Goal: Task Accomplishment & Management: Manage account settings

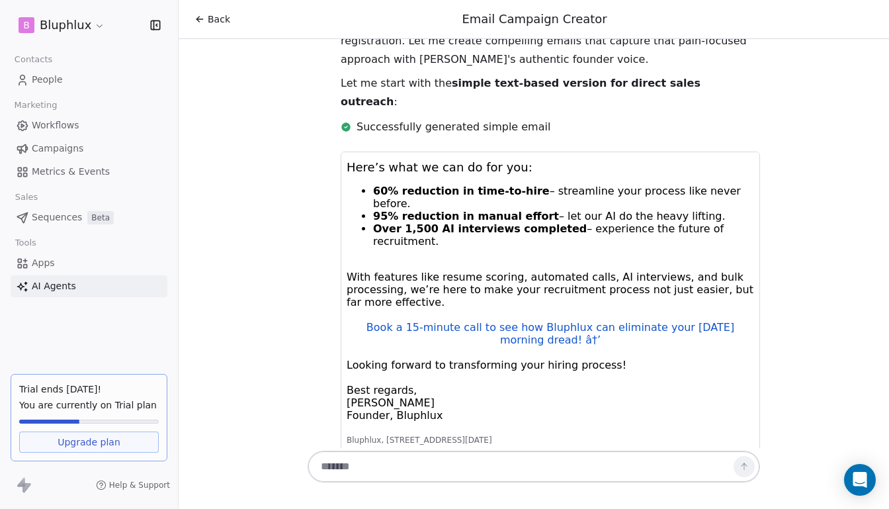
scroll to position [9, 0]
click at [64, 224] on span "Sequences" at bounding box center [57, 217] width 50 height 14
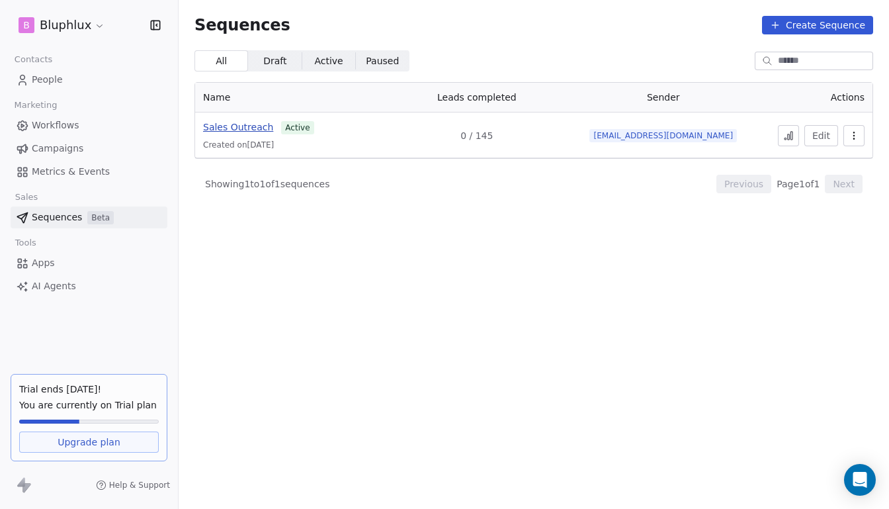
click at [240, 132] on span "Sales Outreach" at bounding box center [238, 127] width 70 height 11
click at [787, 125] on button at bounding box center [788, 135] width 21 height 21
click at [49, 154] on span "Campaigns" at bounding box center [58, 149] width 52 height 14
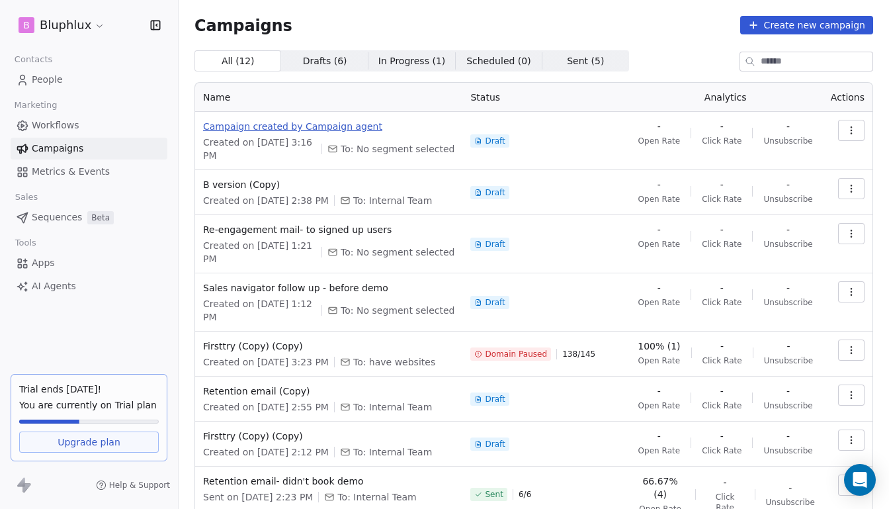
click at [305, 131] on span "Campaign created by Campaign agent" at bounding box center [328, 126] width 251 height 13
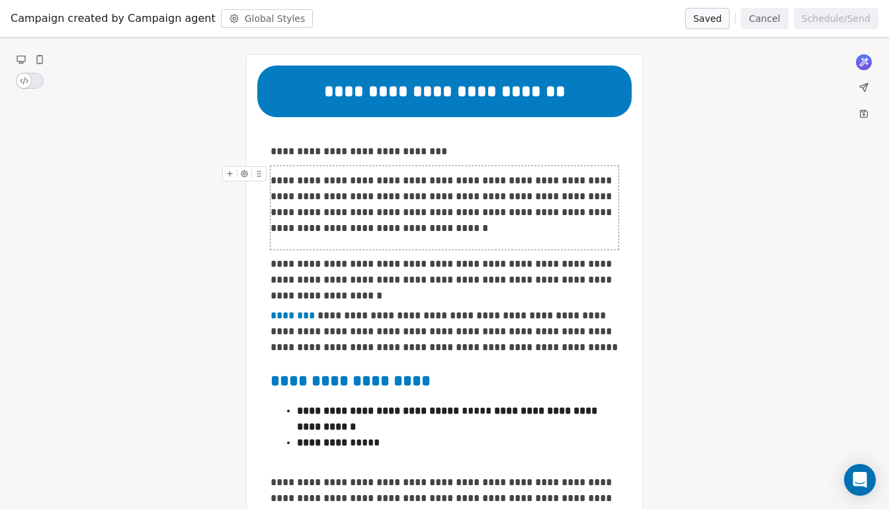
scroll to position [71, 0]
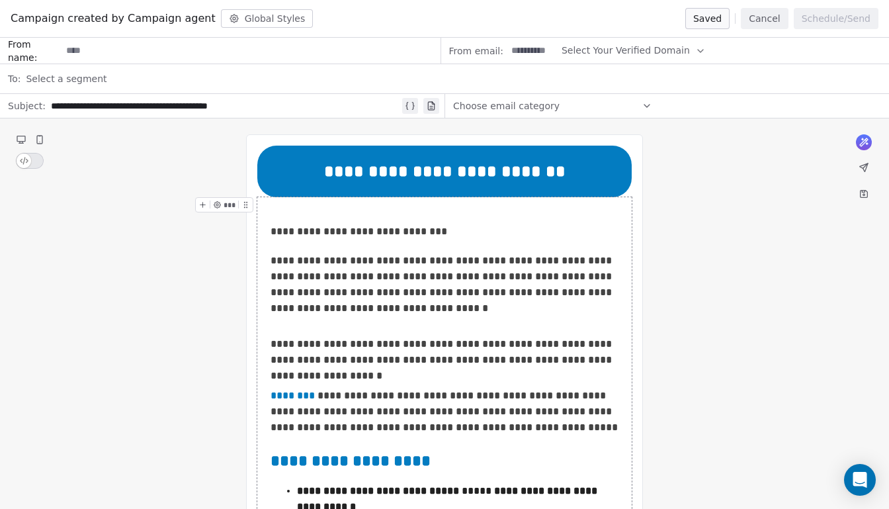
click at [84, 78] on span "Select a segment" at bounding box center [66, 78] width 81 height 13
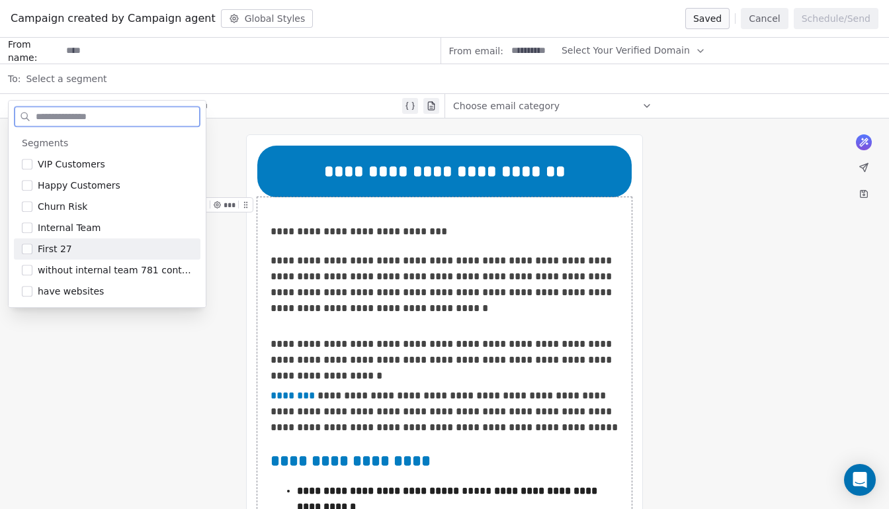
click at [42, 246] on span "First 27" at bounding box center [55, 248] width 34 height 13
click at [53, 248] on span "First 27" at bounding box center [55, 248] width 34 height 13
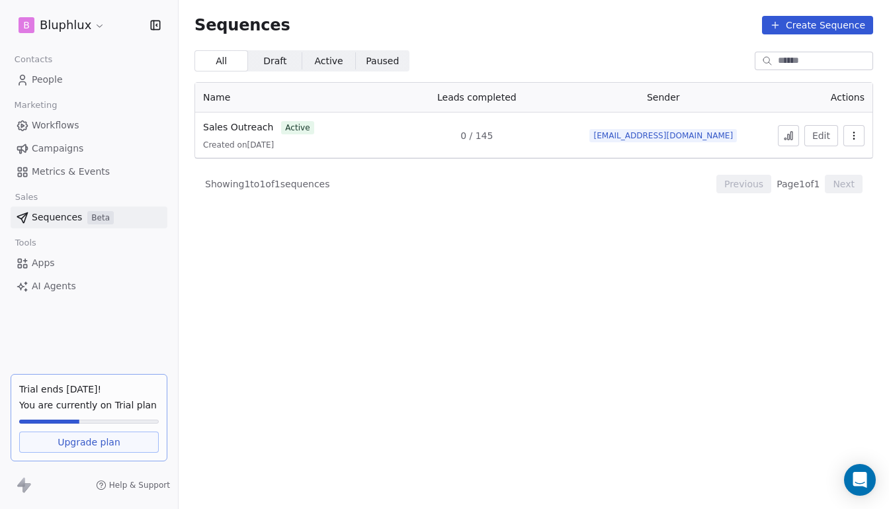
click at [45, 150] on span "Campaigns" at bounding box center [58, 149] width 52 height 14
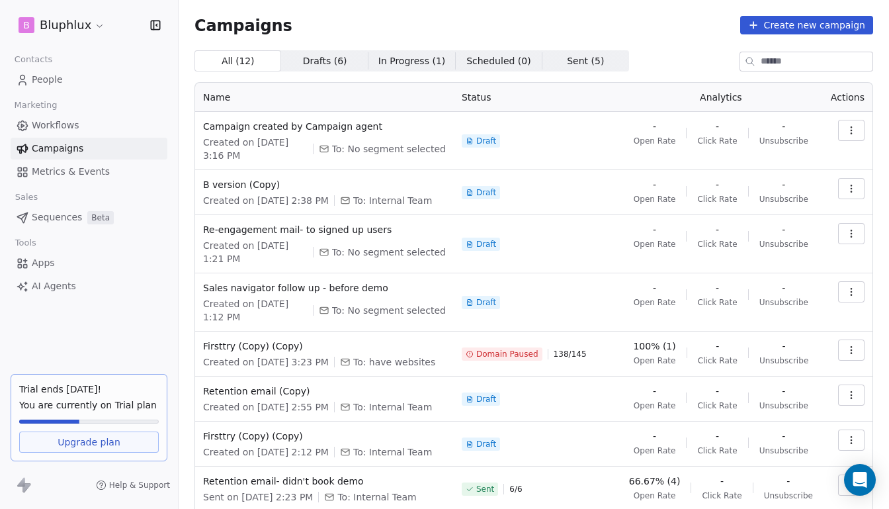
click at [66, 89] on link "People" at bounding box center [89, 80] width 157 height 22
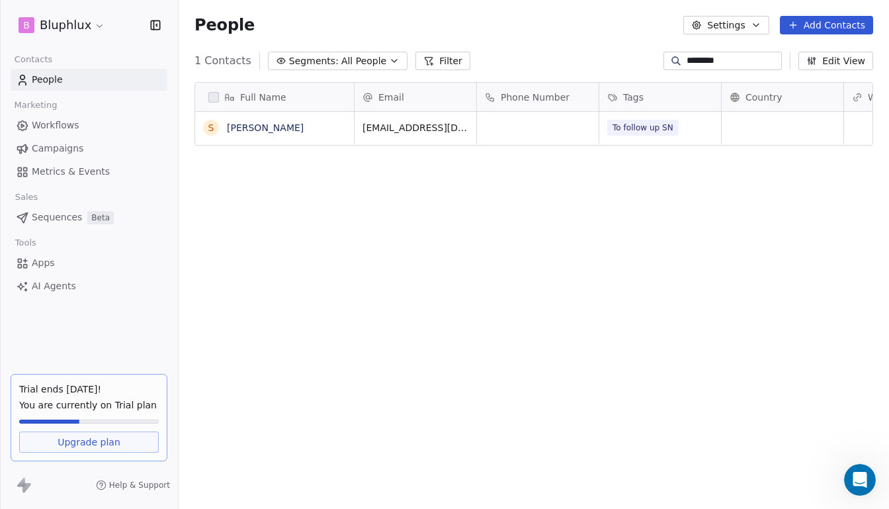
scroll to position [2471, 0]
click at [80, 131] on link "Workflows" at bounding box center [89, 125] width 157 height 22
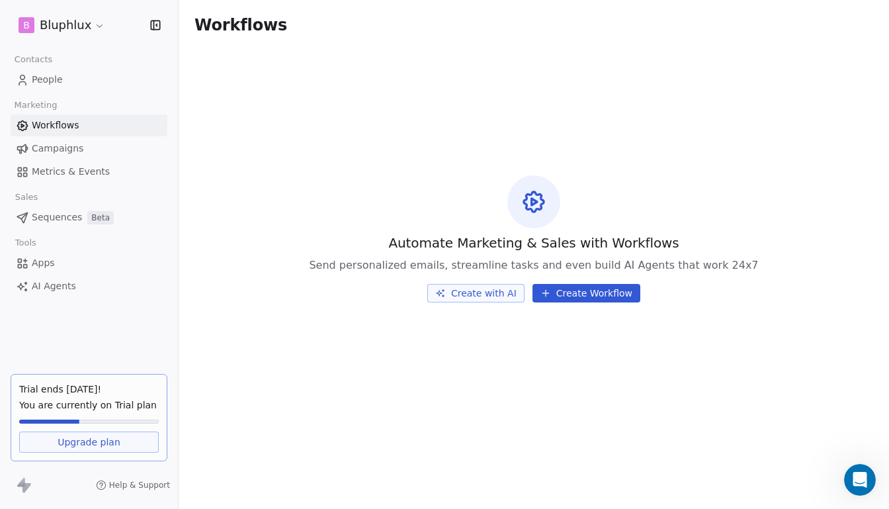
click at [79, 146] on span "Campaigns" at bounding box center [58, 149] width 52 height 14
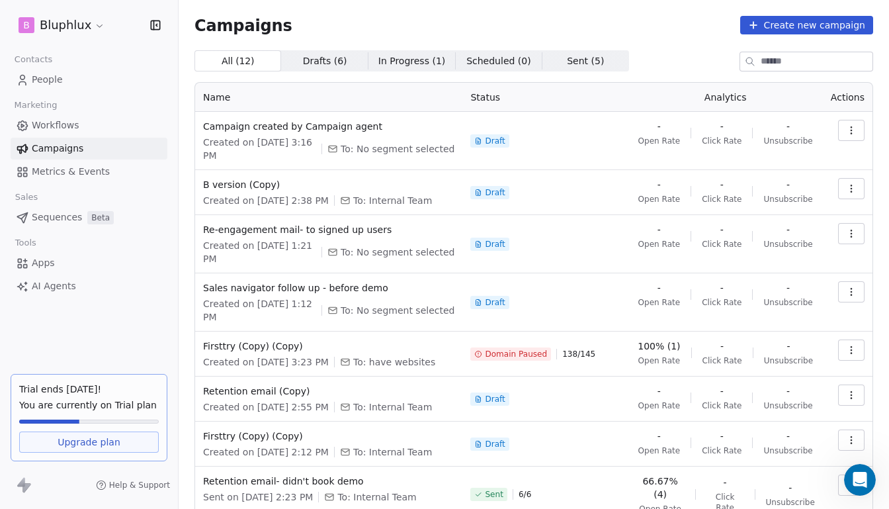
click at [57, 218] on span "Sequences" at bounding box center [57, 217] width 50 height 14
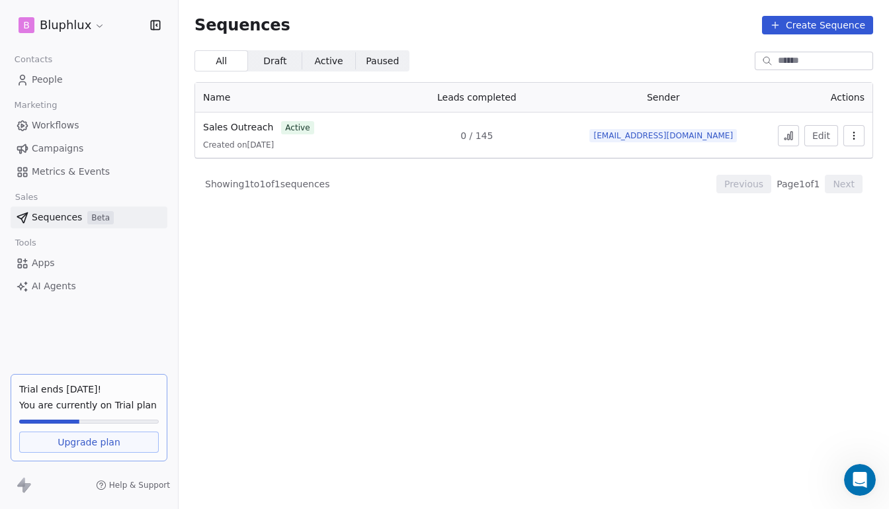
click at [60, 84] on span "People" at bounding box center [47, 80] width 31 height 14
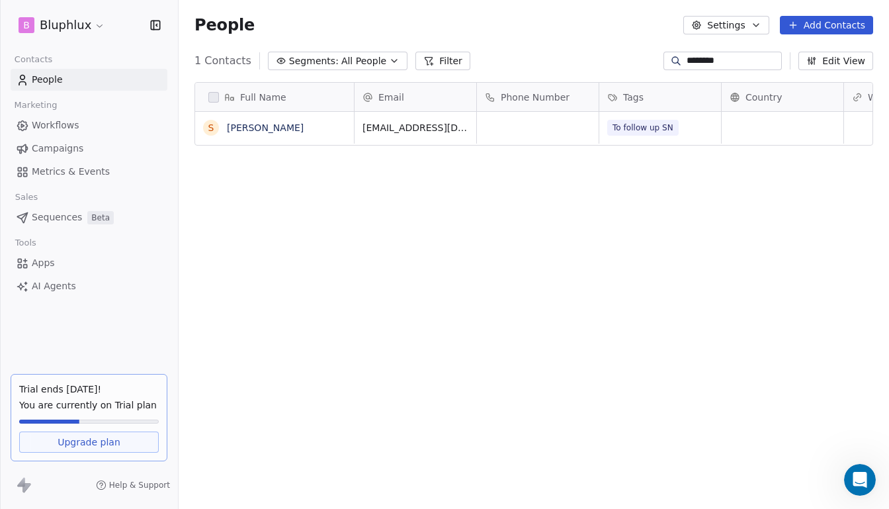
scroll to position [440, 703]
click at [58, 150] on span "Campaigns" at bounding box center [58, 149] width 52 height 14
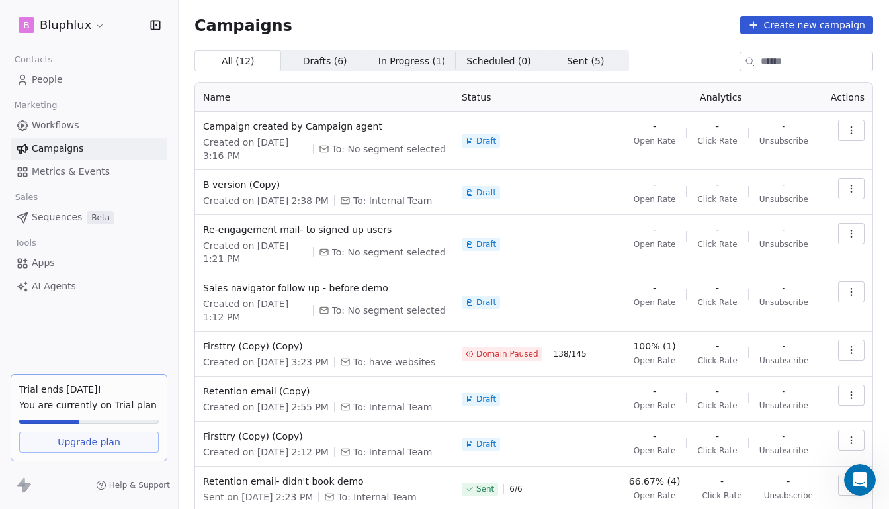
click at [64, 128] on span "Workflows" at bounding box center [56, 125] width 48 height 14
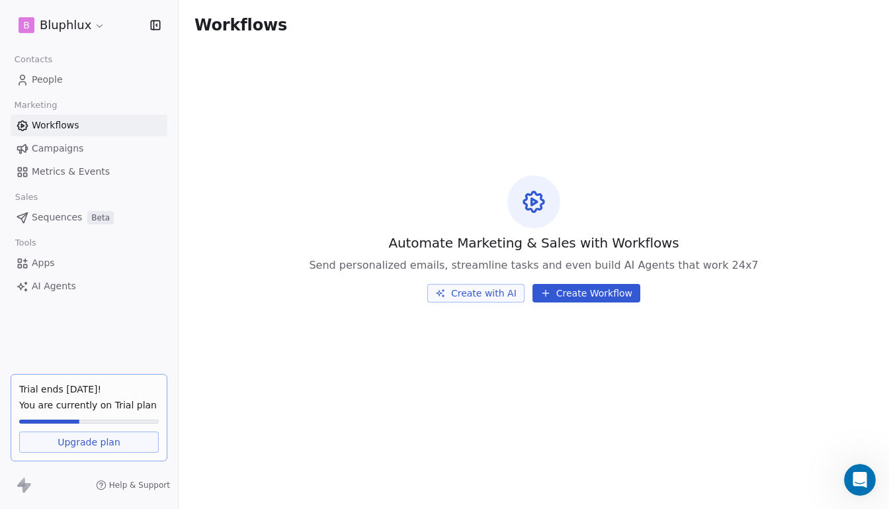
click at [69, 82] on link "People" at bounding box center [89, 80] width 157 height 22
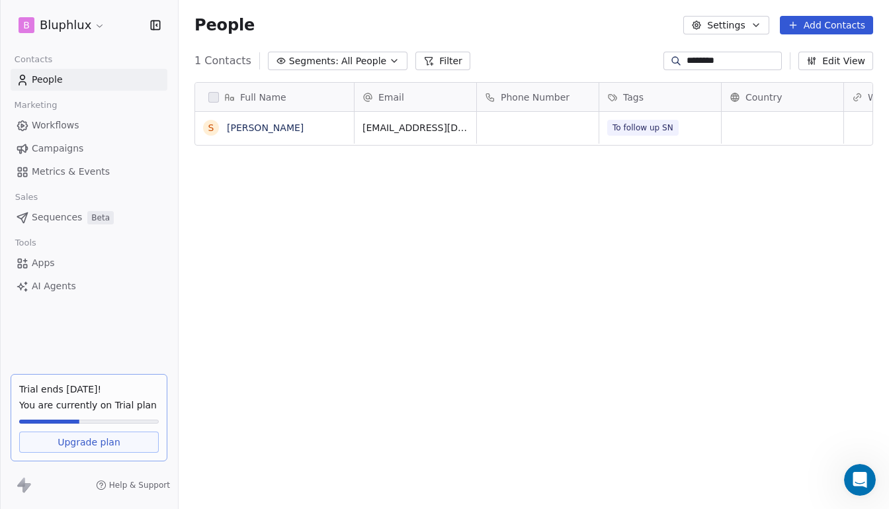
scroll to position [440, 703]
click at [378, 59] on button "Segments: All People" at bounding box center [338, 61] width 140 height 19
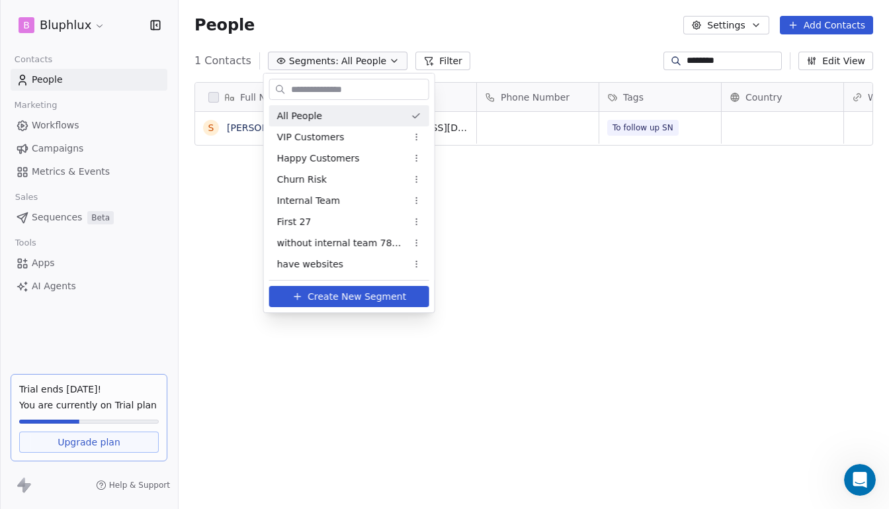
click at [697, 54] on html "B Bluphlux Contacts People Marketing Workflows Campaigns Metrics & Events Sales…" at bounding box center [444, 254] width 889 height 509
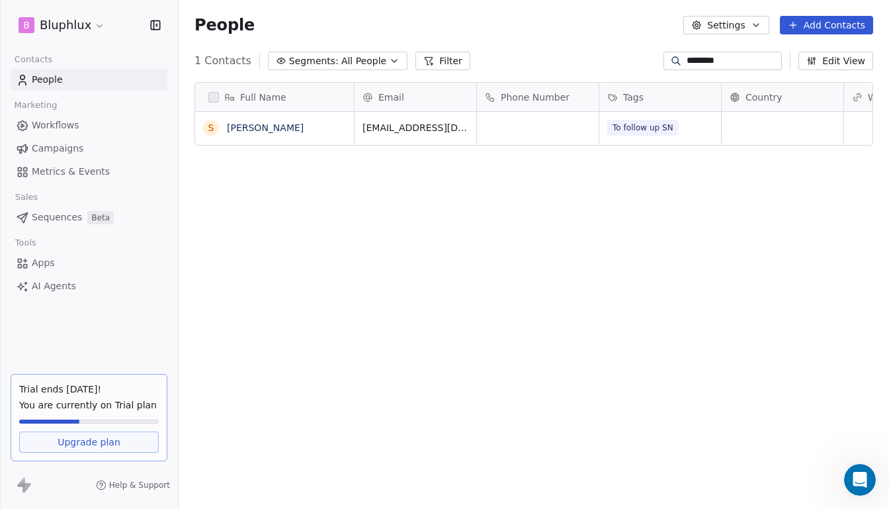
click at [703, 58] on input "********" at bounding box center [733, 60] width 93 height 13
type input "*"
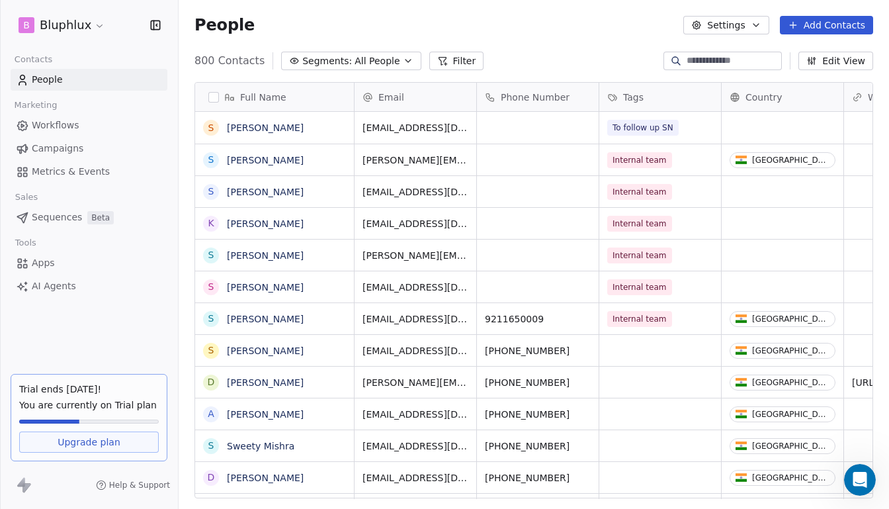
click at [403, 64] on icon "button" at bounding box center [408, 61] width 11 height 11
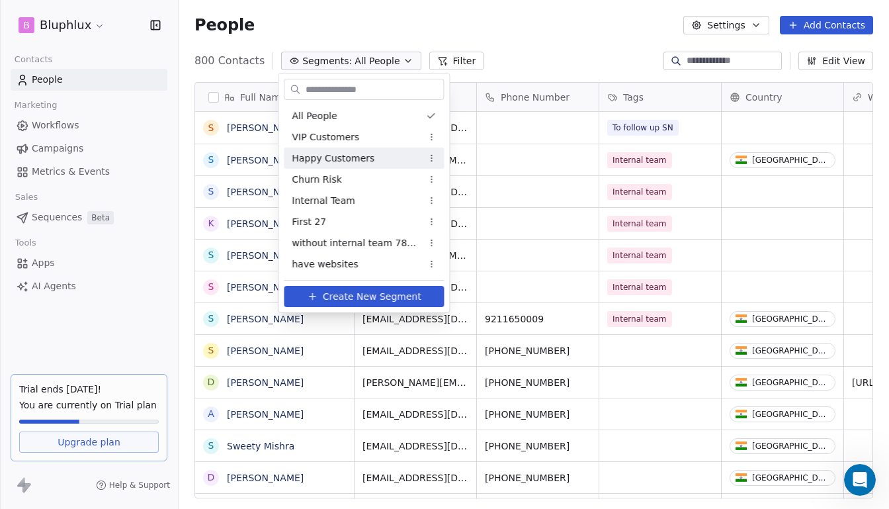
click at [432, 160] on html "B Bluphlux Contacts People Marketing Workflows Campaigns Metrics & Events Sales…" at bounding box center [444, 254] width 889 height 509
click at [531, 58] on html "B Bluphlux Contacts People Marketing Workflows Campaigns Metrics & Events Sales…" at bounding box center [444, 254] width 889 height 509
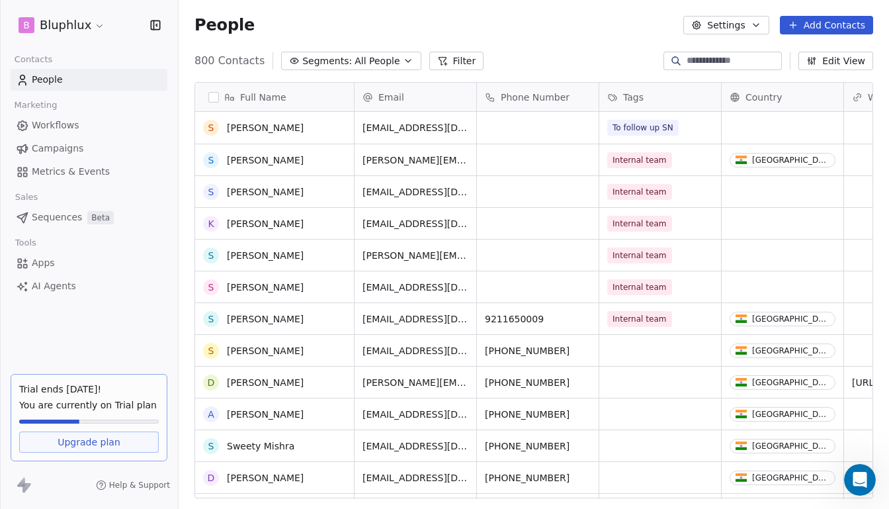
scroll to position [166, 0]
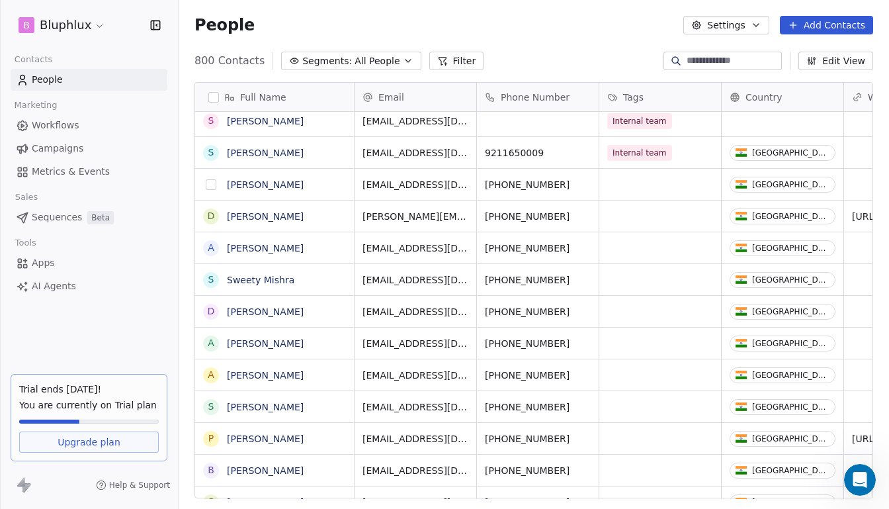
click at [208, 187] on button "grid" at bounding box center [211, 184] width 11 height 11
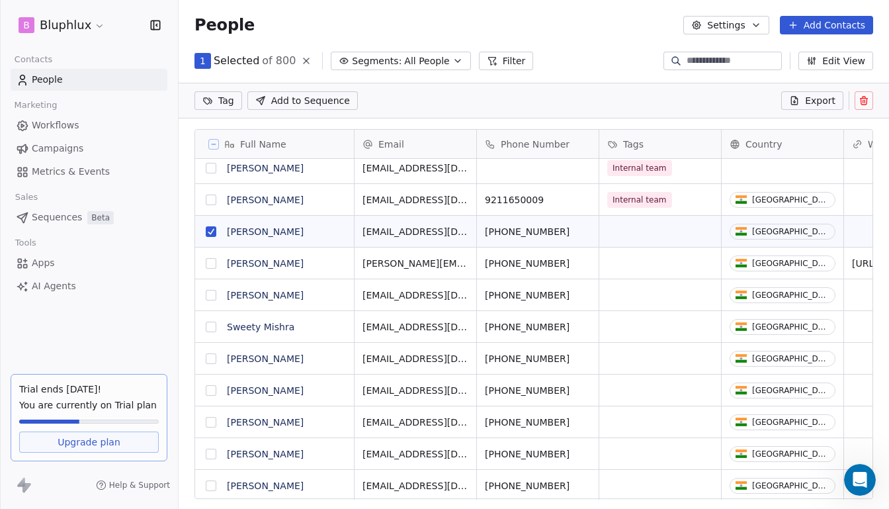
scroll to position [394, 703]
click at [210, 258] on button "grid" at bounding box center [211, 263] width 11 height 11
click at [211, 294] on button "grid" at bounding box center [211, 295] width 11 height 11
click at [208, 331] on button "grid" at bounding box center [211, 327] width 11 height 11
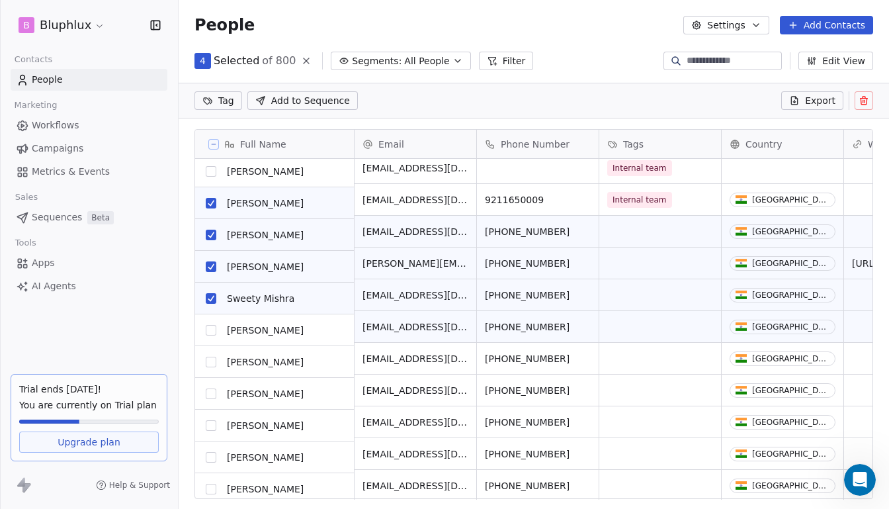
scroll to position [195, 0]
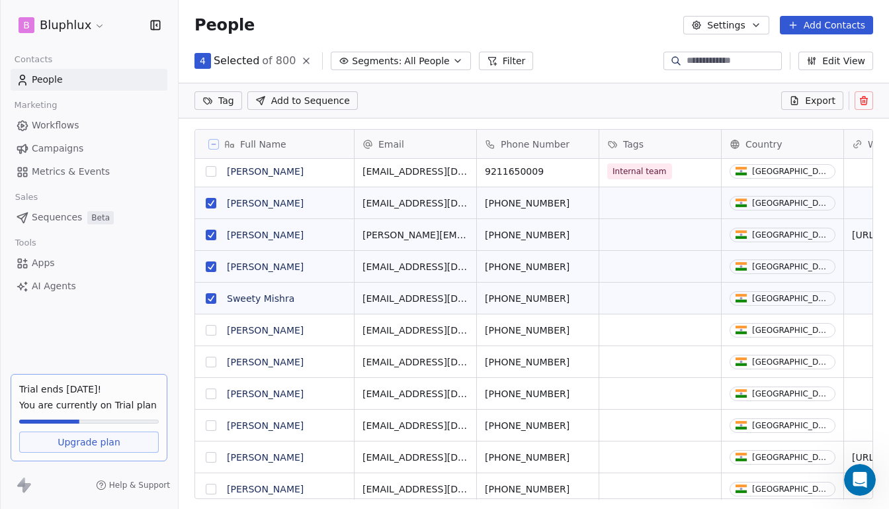
click at [209, 332] on button "grid" at bounding box center [211, 330] width 11 height 11
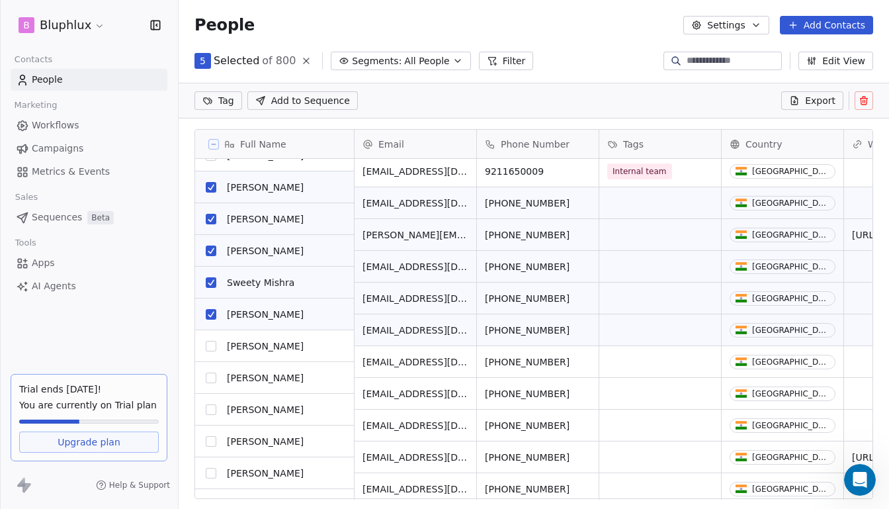
scroll to position [210, 0]
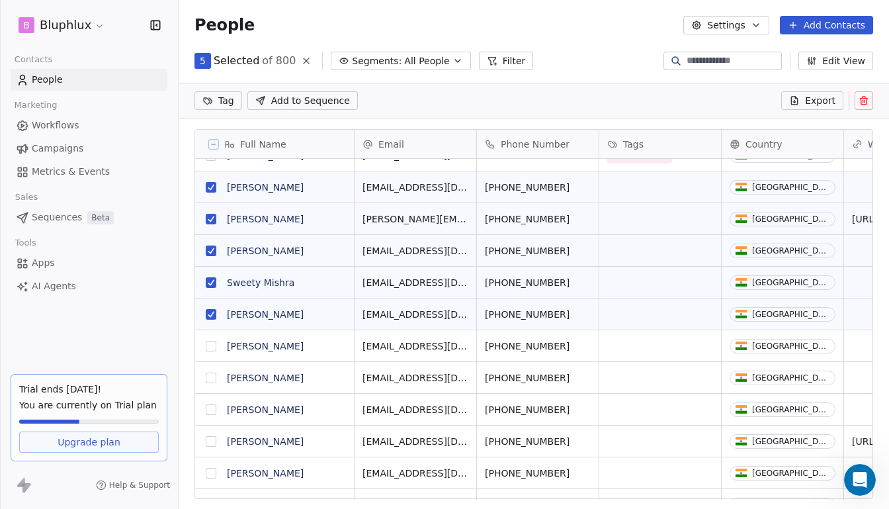
click at [210, 341] on button "grid" at bounding box center [211, 346] width 11 height 11
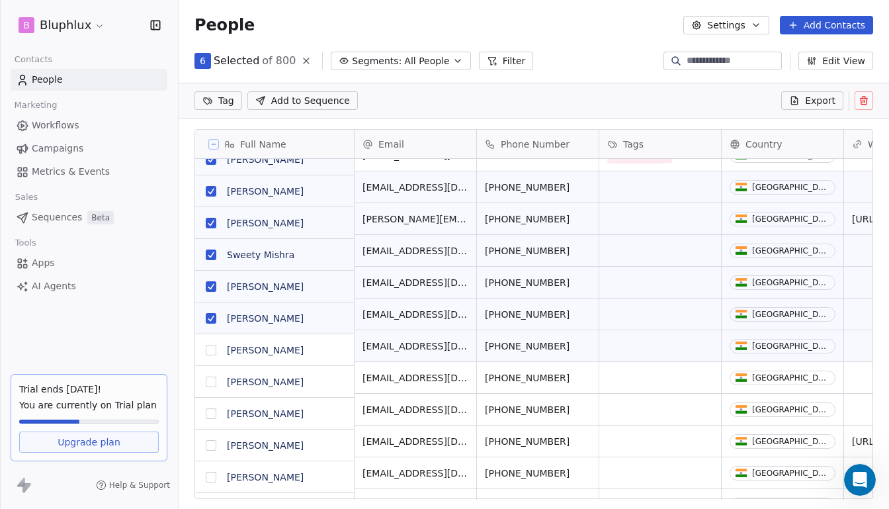
scroll to position [238, 0]
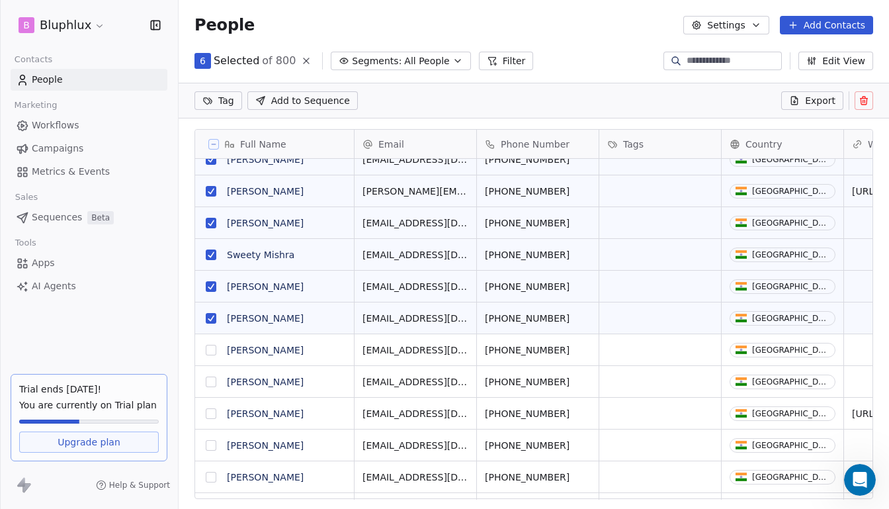
click at [212, 349] on button "grid" at bounding box center [211, 350] width 11 height 11
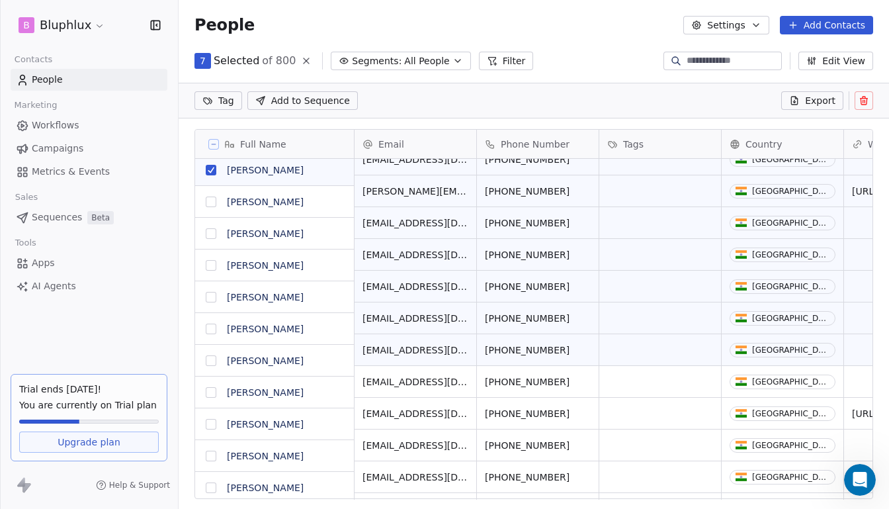
scroll to position [418, 0]
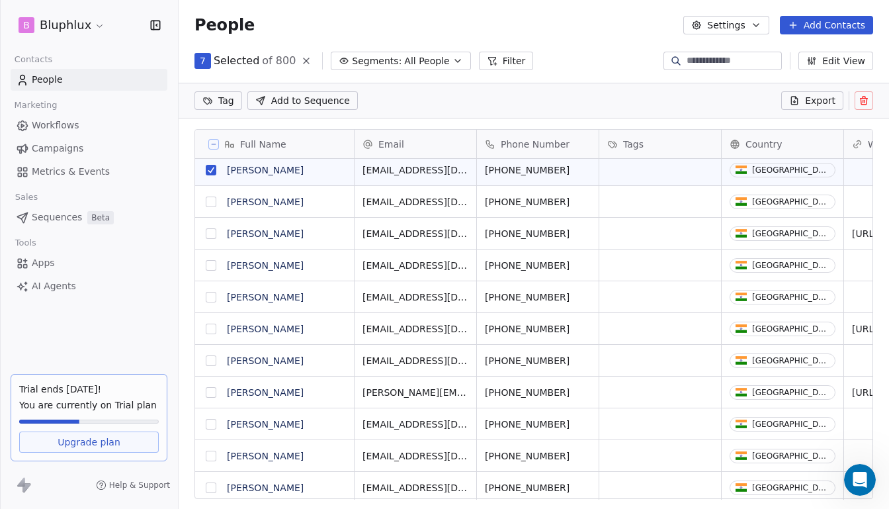
click at [212, 204] on button "grid" at bounding box center [211, 202] width 11 height 11
click at [211, 232] on button "grid" at bounding box center [211, 233] width 11 height 11
click at [208, 267] on button "grid" at bounding box center [211, 265] width 11 height 11
click at [210, 293] on button "grid" at bounding box center [211, 297] width 11 height 11
click at [209, 332] on button "grid" at bounding box center [211, 329] width 11 height 11
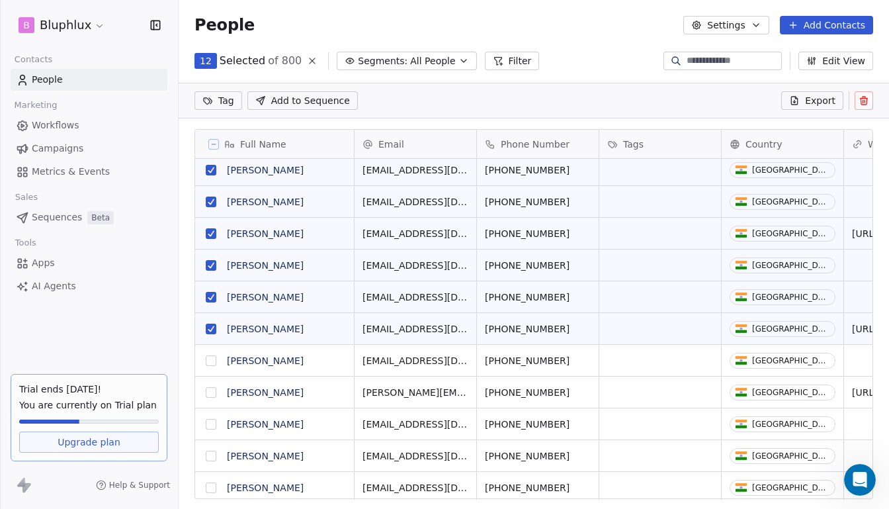
click at [212, 362] on button "grid" at bounding box center [211, 360] width 11 height 11
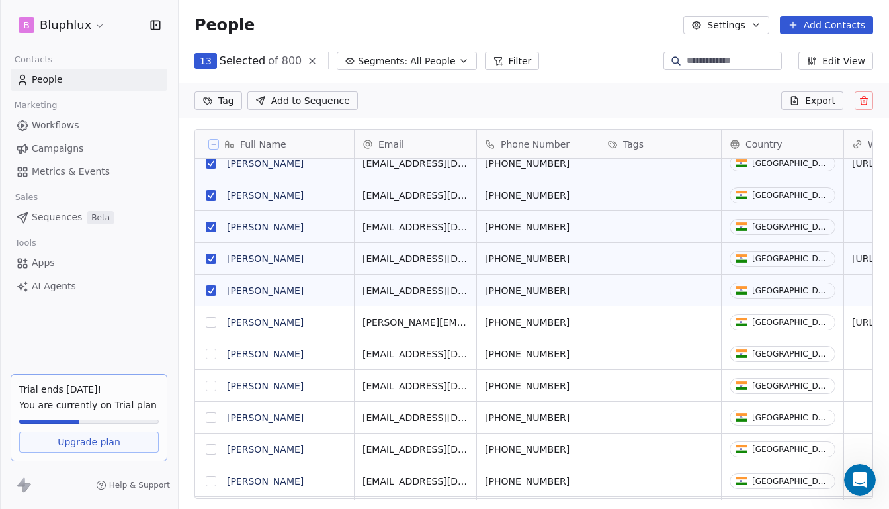
click at [210, 318] on button "grid" at bounding box center [211, 322] width 11 height 11
click at [208, 353] on button "grid" at bounding box center [211, 354] width 11 height 11
click at [211, 383] on button "grid" at bounding box center [211, 385] width 11 height 11
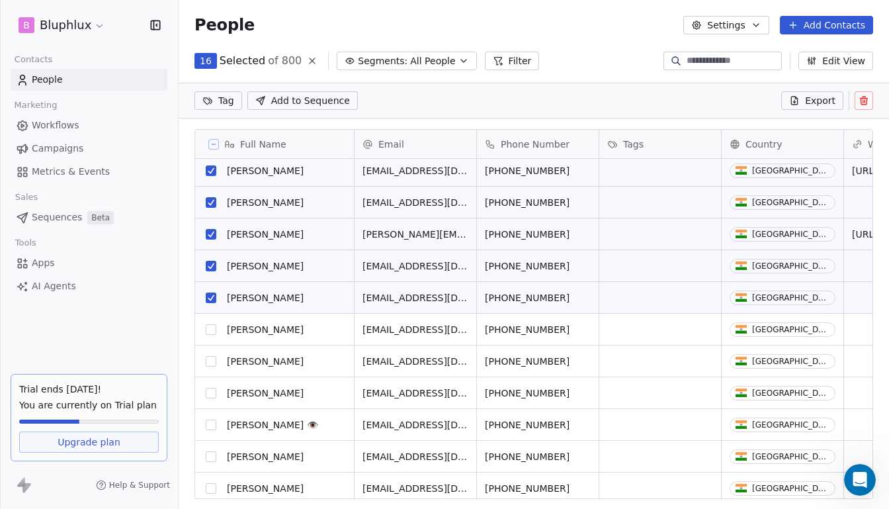
scroll to position [578, 0]
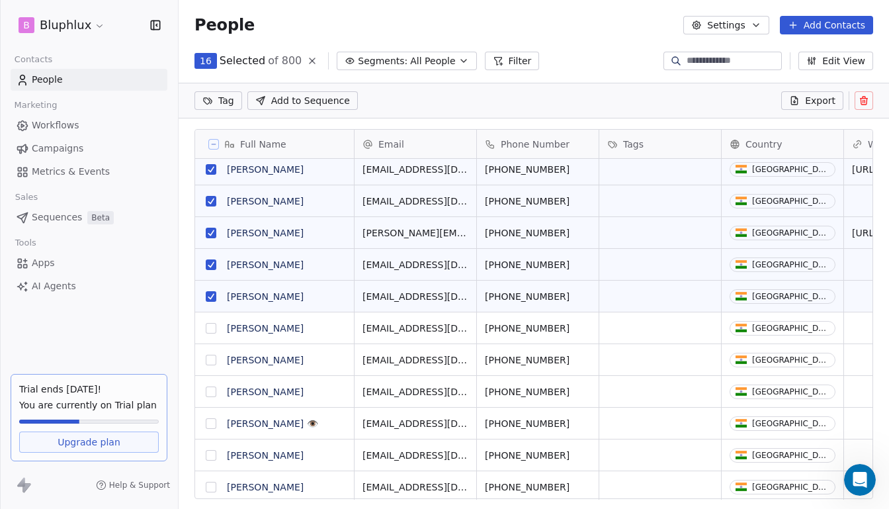
click at [212, 329] on button "grid" at bounding box center [211, 328] width 11 height 11
click at [210, 355] on button "grid" at bounding box center [211, 360] width 11 height 11
click at [212, 388] on button "grid" at bounding box center [211, 391] width 11 height 11
click at [210, 330] on button "grid" at bounding box center [211, 328] width 11 height 11
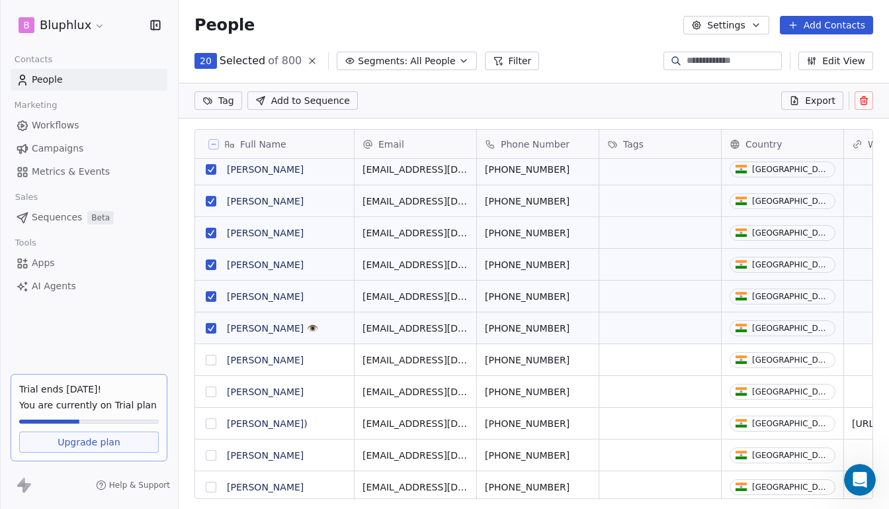
click at [212, 360] on button "grid" at bounding box center [211, 360] width 11 height 11
click at [206, 391] on button "grid" at bounding box center [211, 391] width 11 height 11
click at [211, 420] on button "grid" at bounding box center [211, 423] width 11 height 11
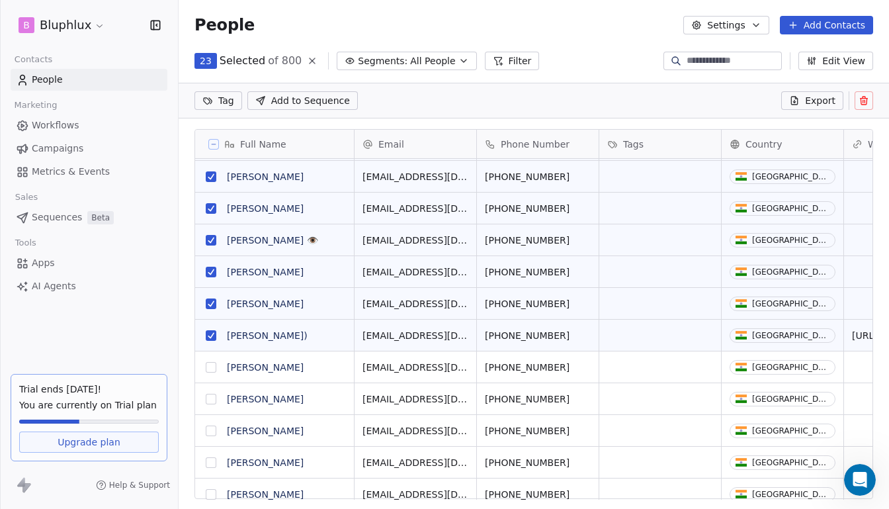
click at [208, 366] on button "grid" at bounding box center [211, 367] width 11 height 11
click at [210, 394] on button "grid" at bounding box center [211, 399] width 11 height 11
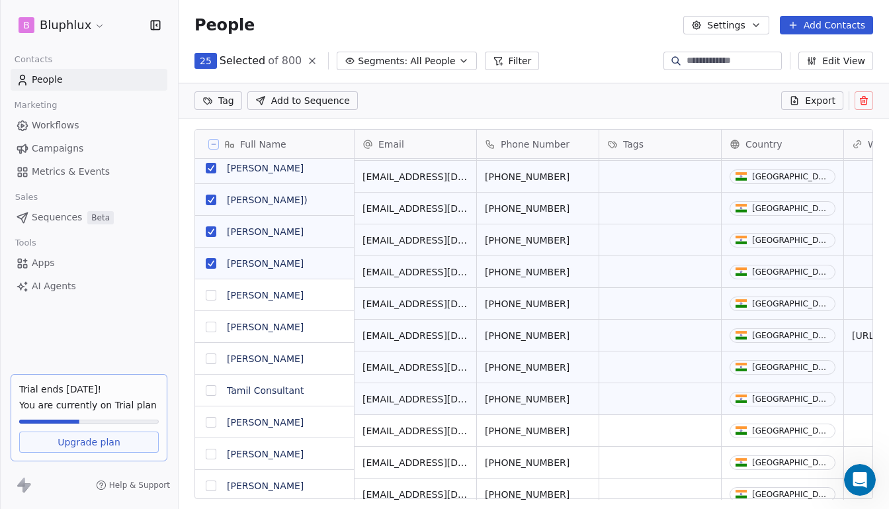
scroll to position [897, 0]
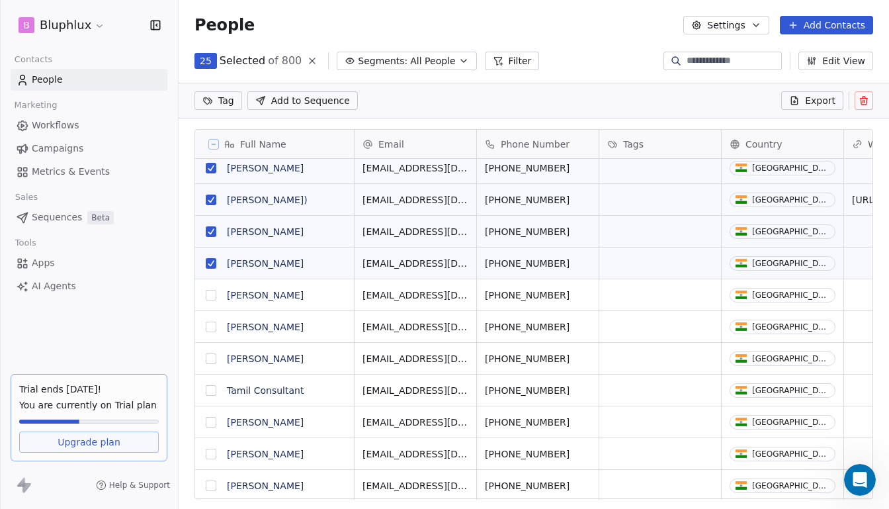
click at [212, 294] on button "grid" at bounding box center [211, 295] width 11 height 11
click at [213, 327] on button "grid" at bounding box center [211, 327] width 11 height 11
click at [211, 355] on button "grid" at bounding box center [211, 358] width 11 height 11
click at [209, 390] on button "grid" at bounding box center [211, 390] width 11 height 11
click at [213, 421] on button "grid" at bounding box center [211, 422] width 11 height 11
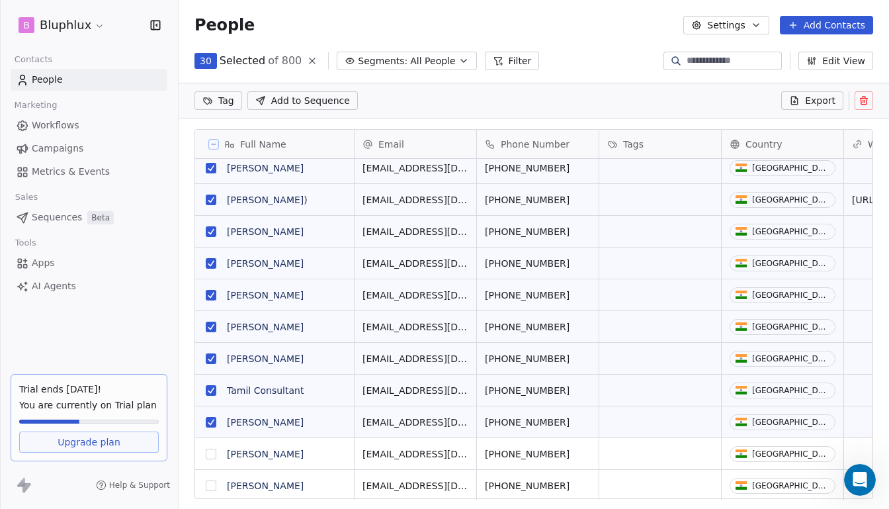
click at [214, 458] on button "grid" at bounding box center [211, 454] width 11 height 11
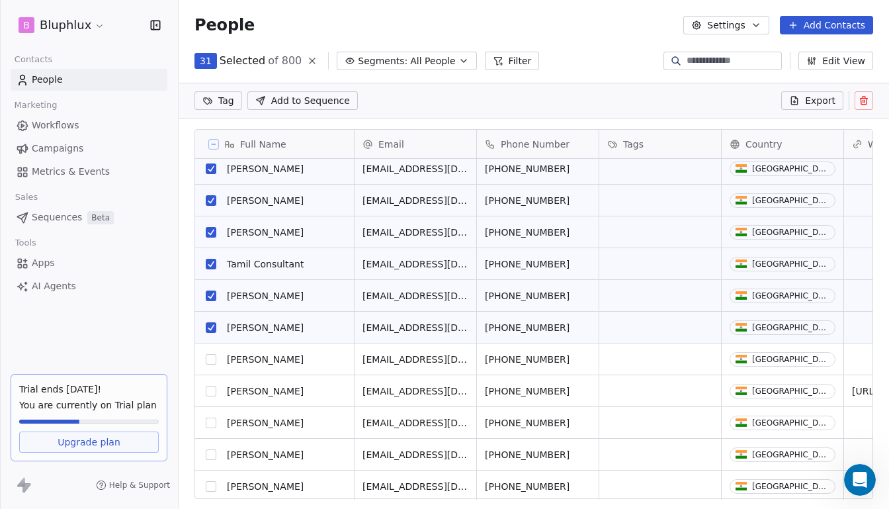
scroll to position [0, 0]
click at [210, 388] on button "grid" at bounding box center [211, 391] width 11 height 11
click at [210, 418] on button "grid" at bounding box center [211, 423] width 11 height 11
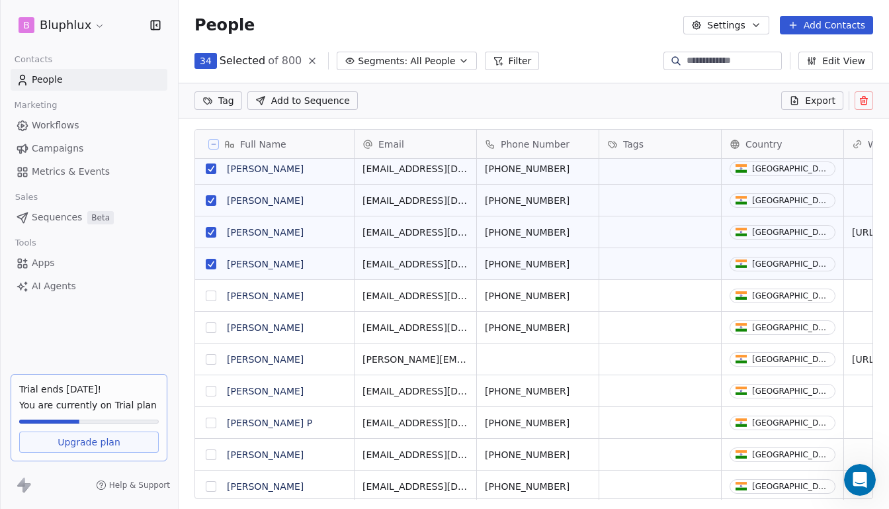
click at [212, 294] on button "grid" at bounding box center [211, 296] width 11 height 11
click at [212, 322] on button "grid" at bounding box center [211, 327] width 11 height 11
click at [210, 356] on button "grid" at bounding box center [211, 359] width 11 height 11
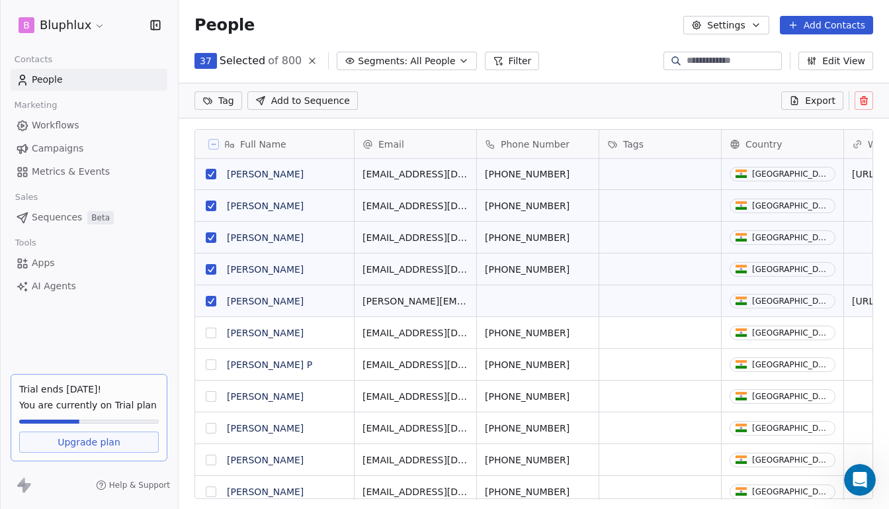
click at [211, 332] on button "grid" at bounding box center [211, 333] width 11 height 11
click at [212, 363] on button "grid" at bounding box center [211, 364] width 11 height 11
click at [212, 398] on button "grid" at bounding box center [211, 396] width 11 height 11
click at [212, 425] on button "grid" at bounding box center [211, 428] width 11 height 11
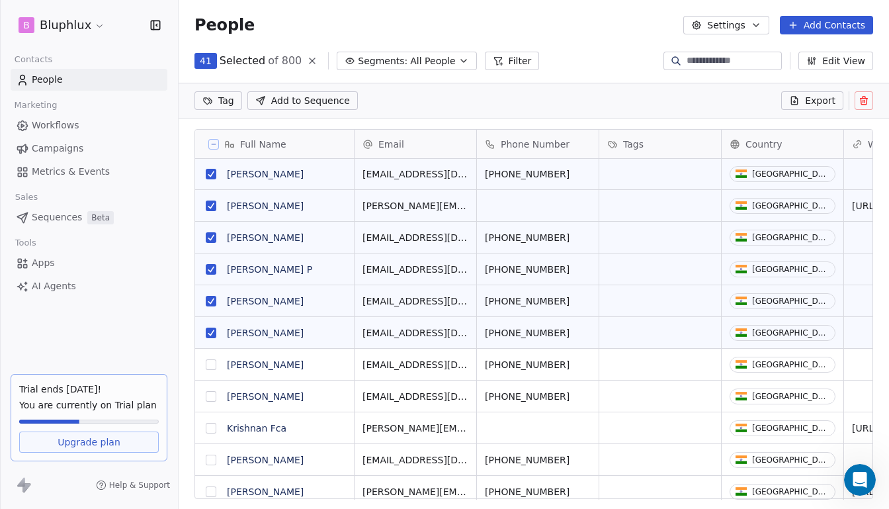
click at [211, 364] on button "grid" at bounding box center [211, 364] width 11 height 11
click at [212, 395] on button "grid" at bounding box center [211, 396] width 11 height 11
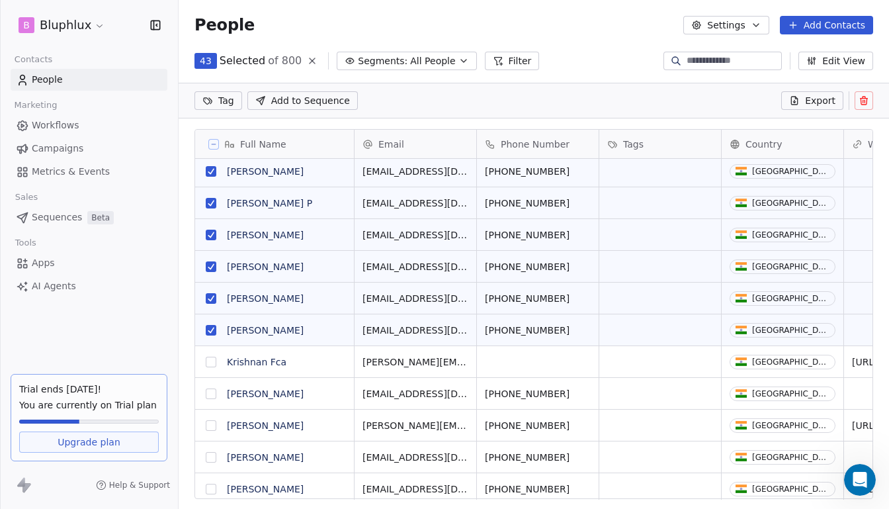
click at [214, 361] on button "grid" at bounding box center [211, 362] width 11 height 11
click at [211, 392] on button "grid" at bounding box center [211, 393] width 11 height 11
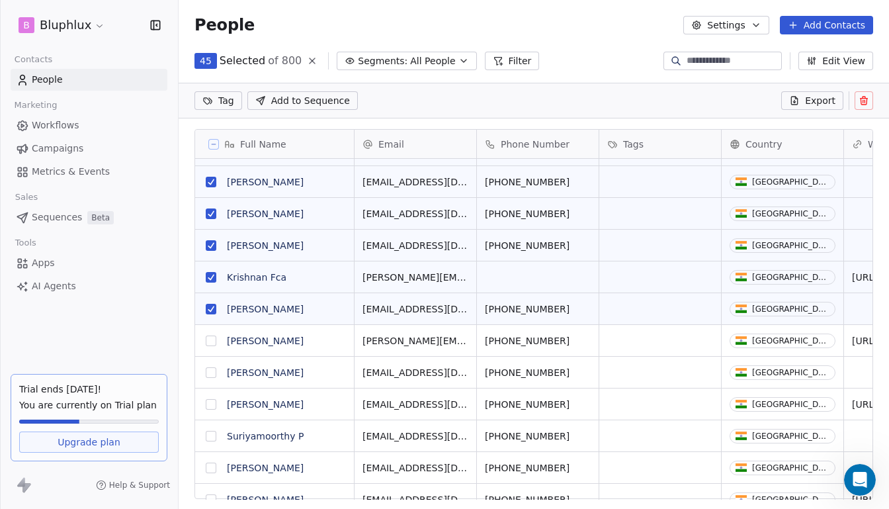
click at [215, 339] on button "grid" at bounding box center [211, 340] width 11 height 11
click at [211, 375] on button "grid" at bounding box center [211, 372] width 11 height 11
click at [210, 401] on button "grid" at bounding box center [211, 404] width 11 height 11
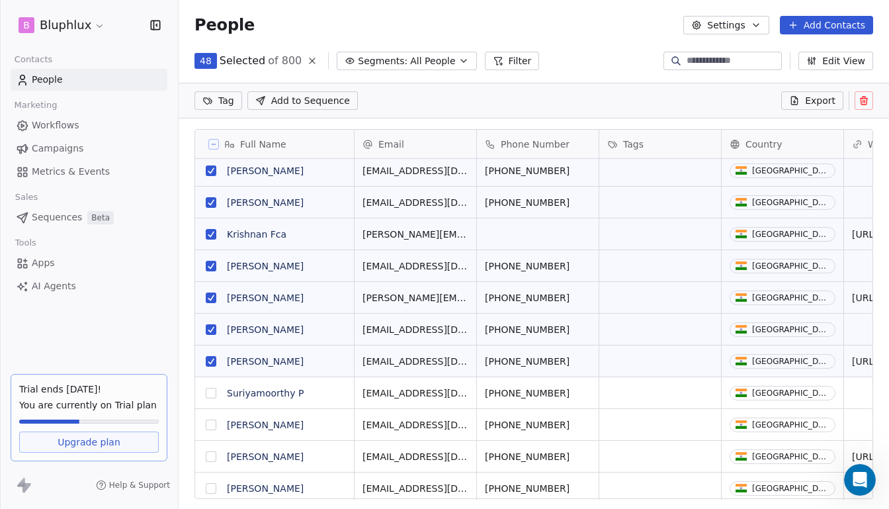
click at [214, 388] on button "grid" at bounding box center [211, 393] width 11 height 11
click at [210, 425] on button "grid" at bounding box center [211, 425] width 11 height 11
click at [210, 451] on button "grid" at bounding box center [211, 456] width 11 height 11
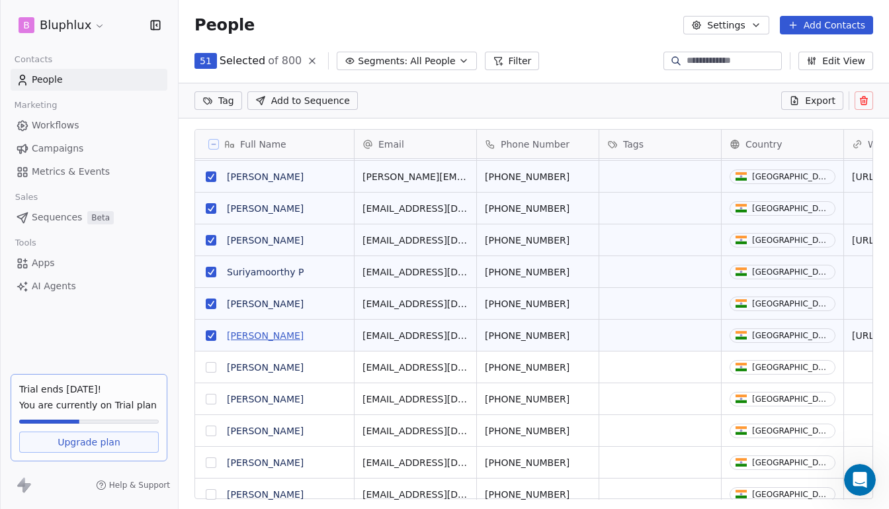
drag, startPoint x: 211, startPoint y: 367, endPoint x: 246, endPoint y: 339, distance: 44.2
click at [211, 367] on button "grid" at bounding box center [211, 367] width 11 height 11
